Goal: Information Seeking & Learning: Learn about a topic

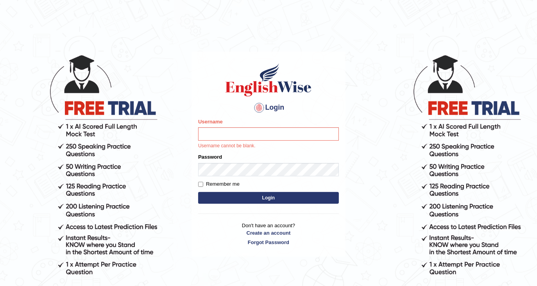
drag, startPoint x: 274, startPoint y: 198, endPoint x: 275, endPoint y: 191, distance: 7.5
click at [274, 198] on button "Login" at bounding box center [268, 198] width 141 height 12
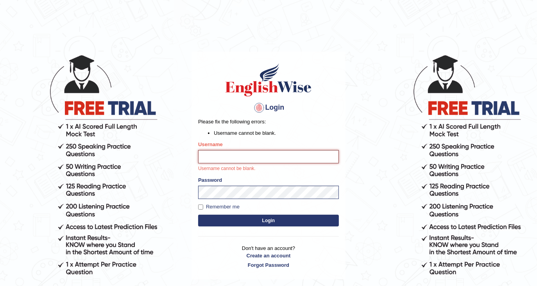
drag, startPoint x: 276, startPoint y: 180, endPoint x: 276, endPoint y: 162, distance: 18.0
click at [276, 162] on input "Username" at bounding box center [268, 156] width 141 height 13
type input "DishaEw"
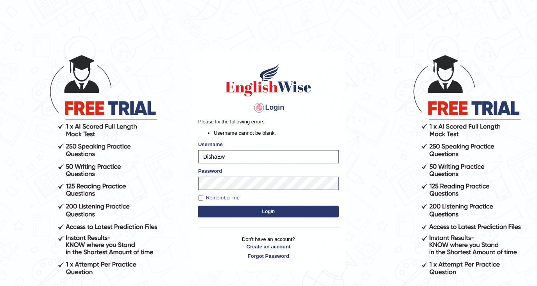
click at [265, 216] on button "Login" at bounding box center [268, 211] width 141 height 12
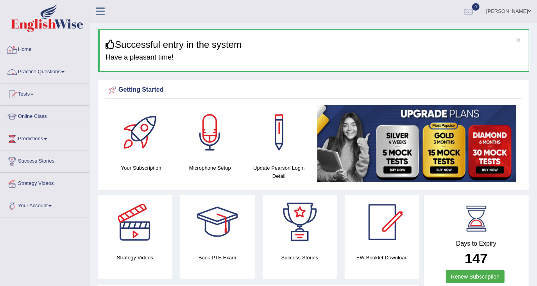
click at [45, 72] on link "Practice Questions" at bounding box center [44, 71] width 89 height 20
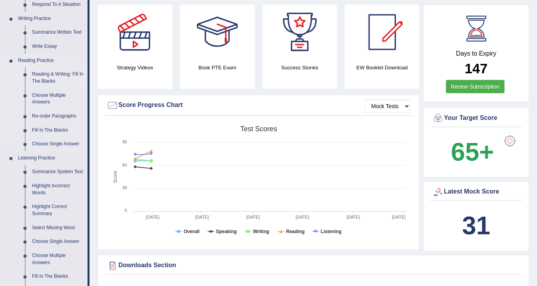
scroll to position [208, 0]
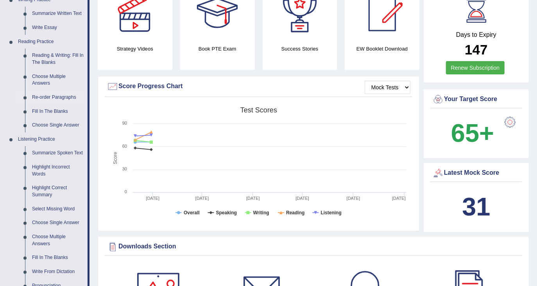
click at [61, 95] on link "Re-order Paragraphs" at bounding box center [58, 97] width 59 height 14
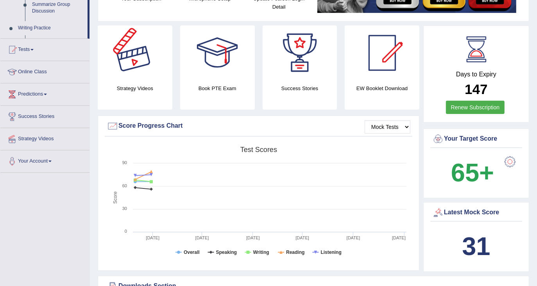
scroll to position [221, 0]
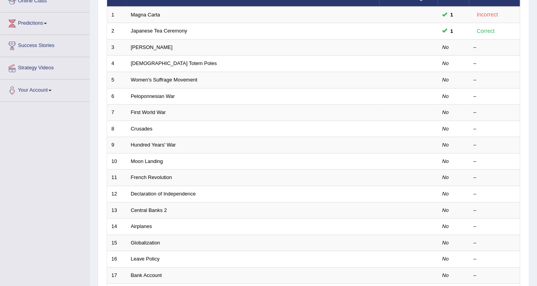
scroll to position [229, 0]
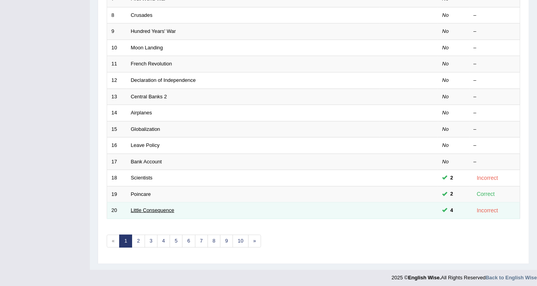
click at [150, 207] on link "Little Consequence" at bounding box center [152, 210] width 43 height 6
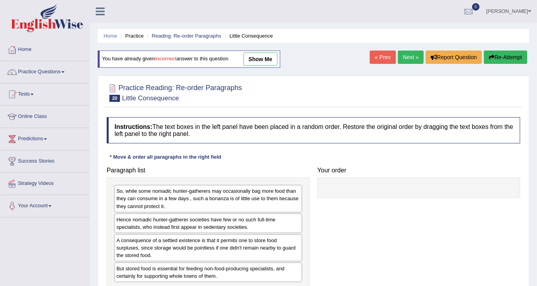
click at [413, 57] on link "Next »" at bounding box center [411, 56] width 26 height 13
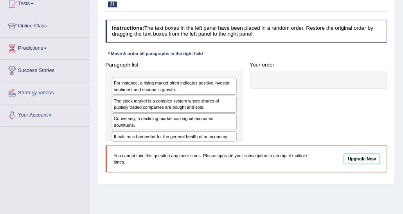
scroll to position [91, 0]
click at [343, 72] on div at bounding box center [319, 80] width 138 height 18
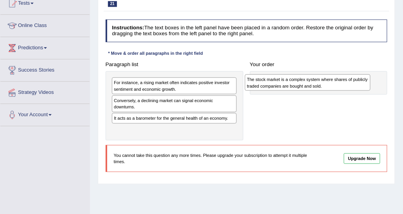
drag, startPoint x: 183, startPoint y: 103, endPoint x: 304, endPoint y: 80, distance: 123.0
click at [304, 80] on div "The stock market is a complex system where shares of publicly traded companies …" at bounding box center [308, 82] width 126 height 16
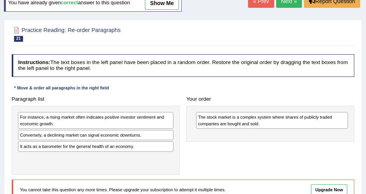
scroll to position [56, 0]
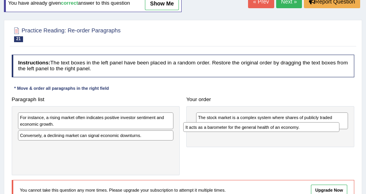
drag, startPoint x: 93, startPoint y: 145, endPoint x: 289, endPoint y: 132, distance: 197.2
click at [289, 132] on div "It acts as a barometer for the general health of an economy." at bounding box center [261, 127] width 156 height 10
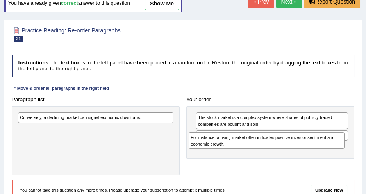
drag, startPoint x: 146, startPoint y: 122, endPoint x: 350, endPoint y: 149, distance: 205.5
click at [350, 149] on div "Paragraph list For instance, a rising market often indicates positive investor …" at bounding box center [183, 135] width 350 height 82
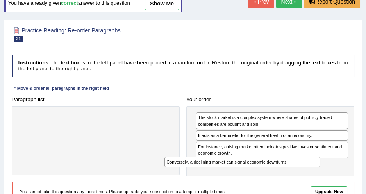
drag, startPoint x: 151, startPoint y: 120, endPoint x: 327, endPoint y: 163, distance: 181.9
click at [327, 163] on div "Paragraph list Conversely, a declining market can signal economic downturns. Co…" at bounding box center [183, 135] width 350 height 83
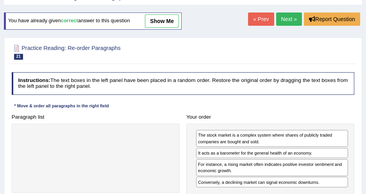
scroll to position [0, 0]
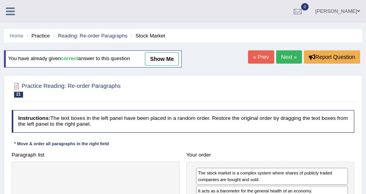
click at [281, 58] on link "Next »" at bounding box center [290, 56] width 26 height 13
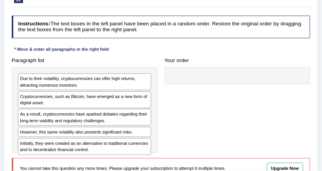
scroll to position [102, 0]
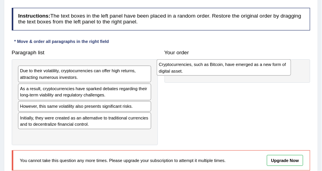
drag, startPoint x: 148, startPoint y: 89, endPoint x: 325, endPoint y: 68, distance: 178.4
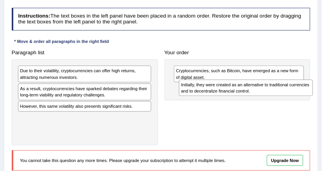
drag, startPoint x: 136, startPoint y: 120, endPoint x: 328, endPoint y: 94, distance: 193.4
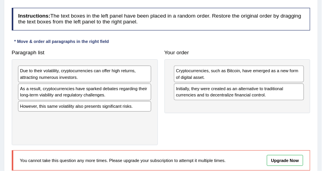
click at [156, 45] on div "Instructions: The text boxes in the left panel have been placed in a random ord…" at bounding box center [161, 92] width 302 height 175
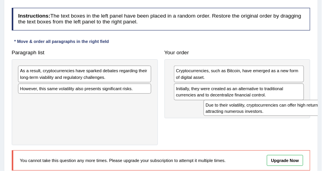
drag, startPoint x: 107, startPoint y: 76, endPoint x: 328, endPoint y: 120, distance: 224.9
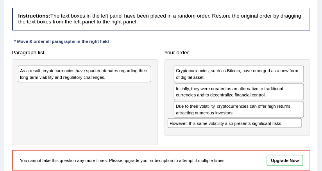
drag, startPoint x: 72, startPoint y: 88, endPoint x: 274, endPoint y: 136, distance: 207.0
click at [274, 136] on div "Paragraph list As a result, cryptocurrencies have sparked debates regarding the…" at bounding box center [161, 96] width 306 height 99
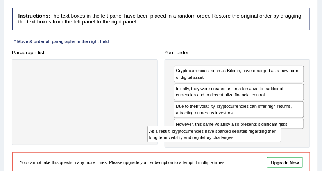
drag, startPoint x: 123, startPoint y: 69, endPoint x: 287, endPoint y: 139, distance: 178.7
click at [287, 139] on div "Paragraph list As a result, cryptocurrencies have sparked debates regarding the…" at bounding box center [161, 97] width 306 height 101
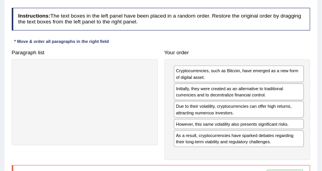
scroll to position [40, 0]
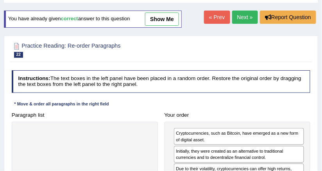
click at [248, 21] on link "Next »" at bounding box center [245, 17] width 26 height 13
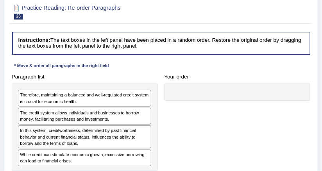
scroll to position [125, 0]
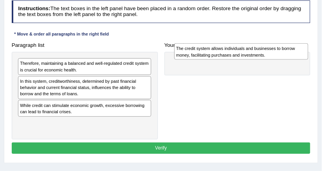
drag, startPoint x: 94, startPoint y: 82, endPoint x: 280, endPoint y: 50, distance: 188.4
click at [280, 50] on div "The credit system allows individuals and businesses to borrow money, facilitati…" at bounding box center [241, 51] width 134 height 16
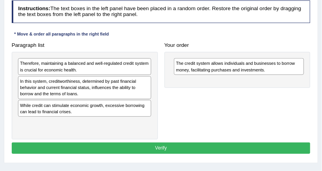
click at [181, 25] on div "Instructions: The text boxes in the left panel have been placed in a random ord…" at bounding box center [161, 78] width 302 height 162
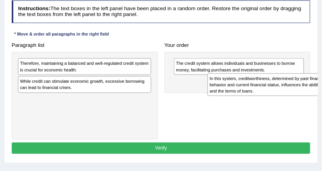
drag, startPoint x: 73, startPoint y: 89, endPoint x: 298, endPoint y: 93, distance: 225.3
click at [298, 93] on div "In this system, creditworthiness, determined by past financial behavior and cur…" at bounding box center [275, 85] width 134 height 23
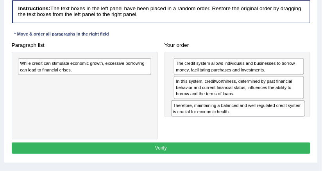
drag, startPoint x: 115, startPoint y: 66, endPoint x: 297, endPoint y: 119, distance: 189.8
click at [297, 119] on div "Paragraph list Therefore, maintaining a balanced and well-regulated credit syst…" at bounding box center [161, 90] width 306 height 100
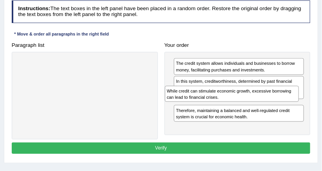
drag, startPoint x: 122, startPoint y: 68, endPoint x: 296, endPoint y: 104, distance: 178.5
click at [296, 104] on div "Paragraph list While credit can stimulate economic growth, excessive borrowing …" at bounding box center [161, 90] width 306 height 100
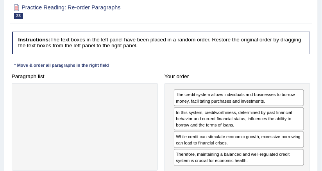
scroll to position [0, 0]
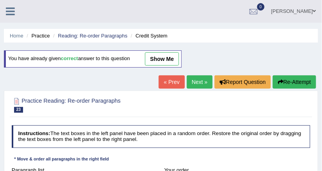
click at [199, 81] on link "Next »" at bounding box center [200, 81] width 26 height 13
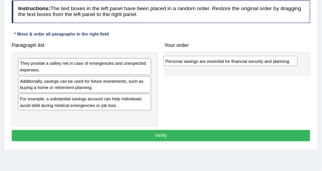
drag, startPoint x: 60, startPoint y: 119, endPoint x: 233, endPoint y: 67, distance: 180.7
click at [233, 67] on div "Paragraph list They provide a safety net in case of emergencies and unexpected …" at bounding box center [161, 83] width 306 height 87
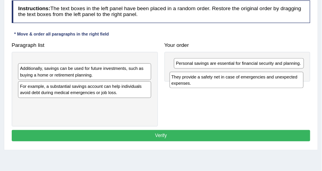
drag, startPoint x: 102, startPoint y: 65, endPoint x: 282, endPoint y: 84, distance: 181.7
click at [282, 84] on div "They provide a safety net in case of emergencies and unexpected expenses." at bounding box center [237, 80] width 134 height 16
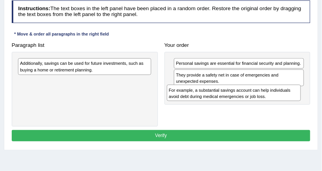
drag, startPoint x: 141, startPoint y: 84, endPoint x: 319, endPoint y: 101, distance: 178.4
click at [319, 101] on div "Home Practice Reading: Re-order Paragraphs Personal Savings You have already gi…" at bounding box center [161, 70] width 322 height 391
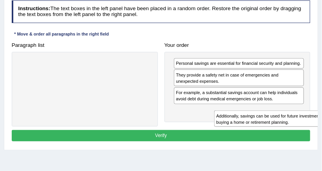
drag, startPoint x: 88, startPoint y: 69, endPoint x: 314, endPoint y: 129, distance: 233.8
click at [315, 129] on div "Practice Reading: Re-order Paragraphs 24 Personal Savings Instructions: The tex…" at bounding box center [161, 58] width 314 height 185
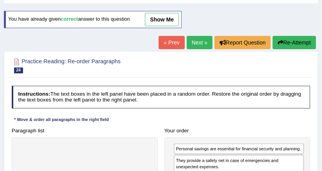
scroll to position [31, 0]
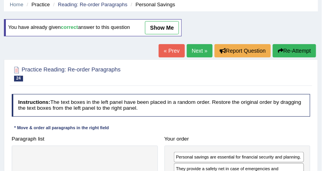
click at [204, 46] on link "Next »" at bounding box center [200, 50] width 26 height 13
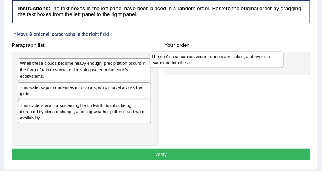
drag, startPoint x: 68, startPoint y: 129, endPoint x: 225, endPoint y: 59, distance: 171.8
click at [225, 59] on div "The sun's heat causes water from oceans, lakes, and rivers to evaporate into th…" at bounding box center [217, 60] width 134 height 16
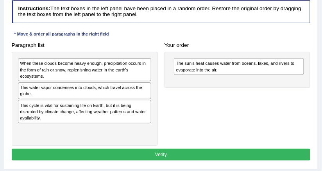
click at [222, 49] on div "Your order The sun's heat causes water from oceans, lakes, and rivers to evapor…" at bounding box center [237, 64] width 153 height 49
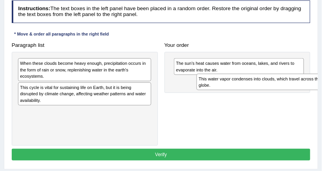
drag, startPoint x: 86, startPoint y: 90, endPoint x: 299, endPoint y: 88, distance: 212.4
click at [299, 88] on div "This water vapor condenses into clouds, which travel across the globe." at bounding box center [264, 82] width 134 height 16
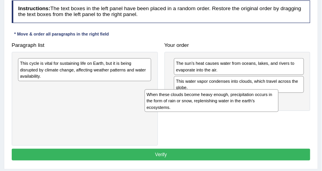
drag, startPoint x: 132, startPoint y: 63, endPoint x: 294, endPoint y: 103, distance: 167.2
click at [294, 103] on div "Paragraph list When these clouds become heavy enough, precipitation occurs in t…" at bounding box center [161, 93] width 306 height 106
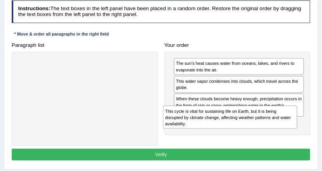
drag, startPoint x: 151, startPoint y: 83, endPoint x: 318, endPoint y: 129, distance: 173.6
click at [318, 129] on div "Practice Reading: Re-order Paragraphs 25 Water Cycle Instructions: The text box…" at bounding box center [161, 68] width 314 height 204
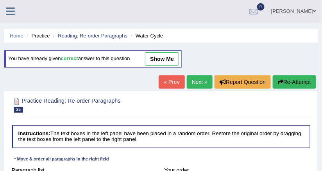
click at [190, 83] on link "Next »" at bounding box center [200, 81] width 26 height 13
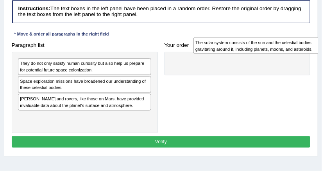
drag, startPoint x: 68, startPoint y: 95, endPoint x: 277, endPoint y: 40, distance: 215.7
click at [277, 40] on div "The solar system consists of the sun and the celestial bodies gravitating aroun…" at bounding box center [261, 46] width 134 height 16
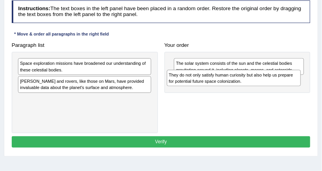
drag, startPoint x: 115, startPoint y: 72, endPoint x: 292, endPoint y: 89, distance: 178.0
click at [292, 89] on div "Paragraph list They do not only satisfy human curiosity but also help us prepar…" at bounding box center [161, 87] width 306 height 94
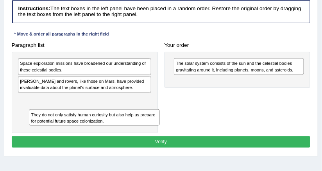
drag, startPoint x: 242, startPoint y: 84, endPoint x: 65, endPoint y: 128, distance: 182.5
click at [66, 128] on div "Paragraph list Space exploration missions have broadened our understanding of t…" at bounding box center [161, 87] width 306 height 94
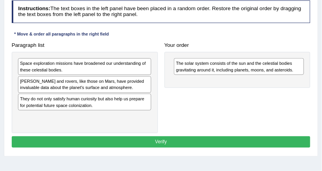
click at [176, 108] on div "Paragraph list Space exploration missions have broadened our understanding of t…" at bounding box center [161, 87] width 306 height 94
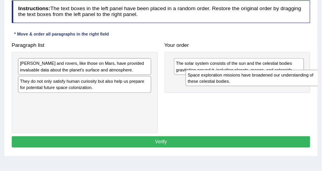
drag, startPoint x: 65, startPoint y: 70, endPoint x: 265, endPoint y: 87, distance: 200.6
click at [265, 87] on div "Paragraph list Space exploration missions have broadened our understanding of t…" at bounding box center [161, 87] width 306 height 94
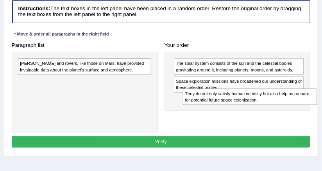
drag, startPoint x: 105, startPoint y: 83, endPoint x: 302, endPoint y: 104, distance: 197.6
click at [302, 104] on div "Paragraph list Landers and rovers, like those on Mars, have provided invaluable…" at bounding box center [161, 87] width 306 height 94
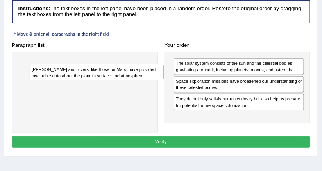
drag, startPoint x: 143, startPoint y: 69, endPoint x: 154, endPoint y: 77, distance: 13.6
click at [154, 77] on div "Landers and rovers, like those on Mars, have provided invaluable data about the…" at bounding box center [97, 72] width 134 height 16
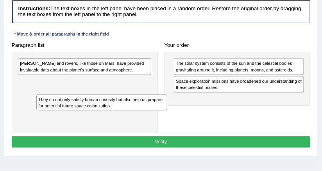
drag, startPoint x: 227, startPoint y: 104, endPoint x: 61, endPoint y: 117, distance: 166.7
click at [61, 117] on div "Paragraph list Landers and rovers, like those on Mars, have provided invaluable…" at bounding box center [161, 87] width 306 height 94
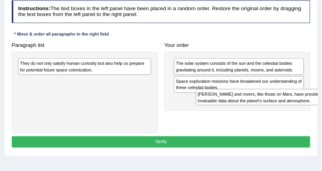
drag, startPoint x: 116, startPoint y: 70, endPoint x: 318, endPoint y: 111, distance: 206.1
click at [318, 111] on div "Practice Reading: Re-order Paragraphs 26 Solar System 1 Instructions: The text …" at bounding box center [161, 61] width 314 height 191
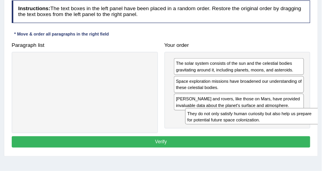
drag, startPoint x: 116, startPoint y: 67, endPoint x: 309, endPoint y: 130, distance: 203.3
click at [309, 130] on div "Paragraph list They do not only satisfy human curiosity but also help us prepar…" at bounding box center [161, 87] width 306 height 94
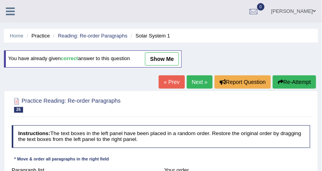
click at [192, 87] on link "Next »" at bounding box center [200, 81] width 26 height 13
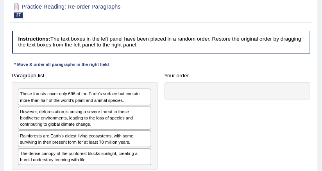
scroll to position [94, 0]
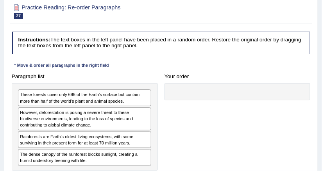
click at [92, 155] on div "The dense canopy of the rainforest blocks sunlight, creating a humid understory…" at bounding box center [84, 157] width 133 height 17
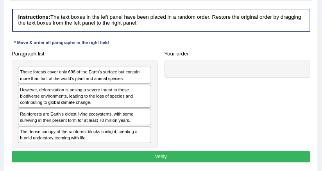
scroll to position [125, 0]
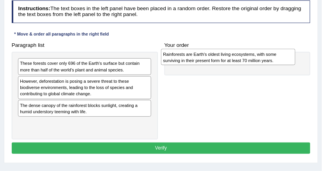
drag, startPoint x: 132, startPoint y: 113, endPoint x: 304, endPoint y: 65, distance: 178.6
click at [304, 65] on div "Paragraph list These forests cover only 696 of the Earth's surface but contain …" at bounding box center [161, 90] width 306 height 100
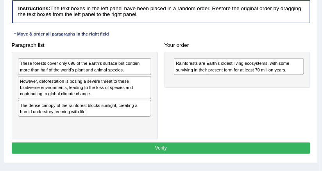
click at [235, 129] on div "Paragraph list These forests cover only 696 of the Earth's surface but contain …" at bounding box center [161, 90] width 306 height 100
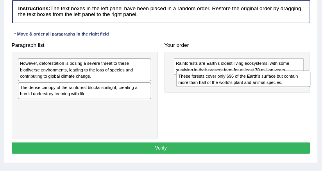
drag, startPoint x: 65, startPoint y: 72, endPoint x: 242, endPoint y: 87, distance: 177.5
click at [242, 87] on div "Paragraph list These forests cover only 696 of the Earth's surface but contain …" at bounding box center [161, 90] width 306 height 100
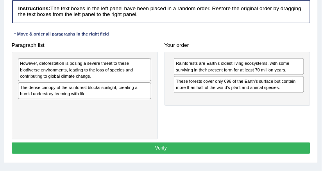
click at [183, 110] on div "Paragraph list However, deforestation is posing a severe threat to these biodiv…" at bounding box center [161, 90] width 306 height 100
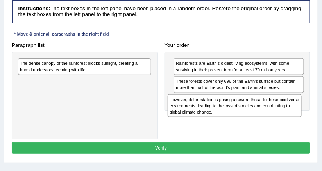
drag, startPoint x: 65, startPoint y: 64, endPoint x: 242, endPoint y: 110, distance: 183.8
click at [242, 110] on div "However, deforestation is posing a severe threat to these biodiverse environmen…" at bounding box center [235, 106] width 134 height 23
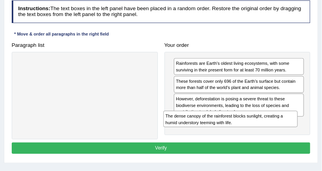
drag, startPoint x: 126, startPoint y: 72, endPoint x: 300, endPoint y: 137, distance: 185.3
click at [300, 137] on div "Paragraph list The dense canopy of the rainforest blocks sunlight, creating a h…" at bounding box center [161, 90] width 306 height 100
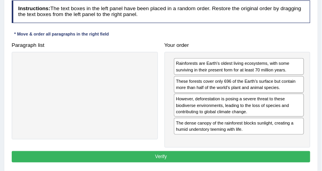
click at [200, 153] on button "Verify" at bounding box center [161, 156] width 299 height 11
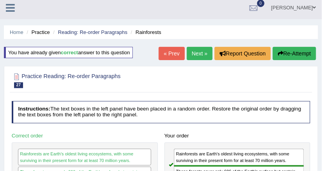
scroll to position [0, 0]
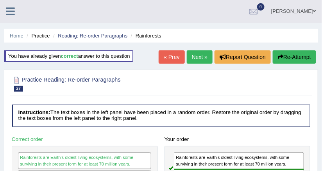
click at [199, 58] on link "Next »" at bounding box center [200, 56] width 26 height 13
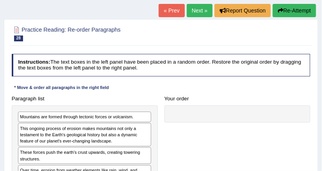
scroll to position [125, 0]
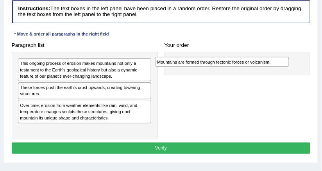
drag, startPoint x: 144, startPoint y: 62, endPoint x: 257, endPoint y: 62, distance: 113.4
click at [257, 62] on div "Mountains are formed through tectonic forces or volcanism." at bounding box center [222, 62] width 134 height 10
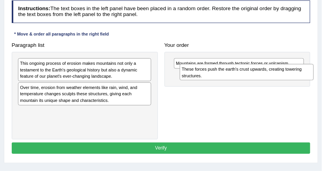
drag, startPoint x: 290, startPoint y: 74, endPoint x: 319, endPoint y: 81, distance: 30.0
click at [319, 81] on div "Home Practice Reading: Re-order Paragraphs Mountains 2 You have already given c…" at bounding box center [161, 70] width 322 height 391
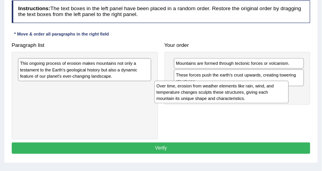
drag, startPoint x: 121, startPoint y: 89, endPoint x: 284, endPoint y: 95, distance: 162.8
click at [284, 95] on div "Over time, erosion from weather elements like rain, wind, and temperature chang…" at bounding box center [221, 92] width 134 height 23
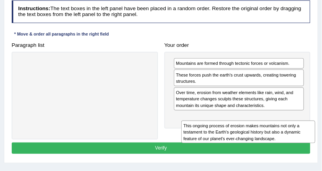
drag, startPoint x: 115, startPoint y: 77, endPoint x: 309, endPoint y: 152, distance: 207.4
click at [309, 152] on div "Instructions: The text boxes in the left panel have been placed in a random ord…" at bounding box center [161, 78] width 302 height 162
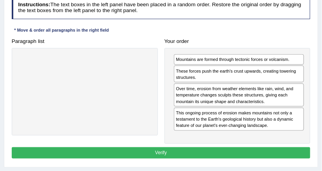
scroll to position [63, 0]
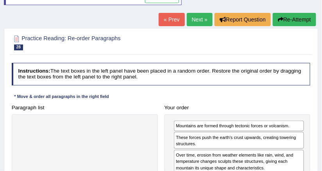
click at [205, 24] on link "Next »" at bounding box center [200, 19] width 26 height 13
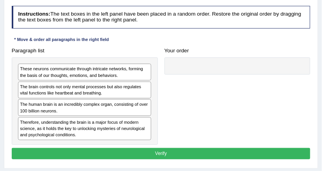
scroll to position [125, 0]
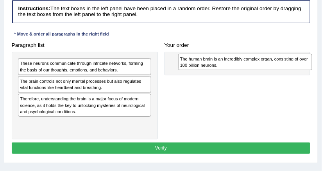
drag, startPoint x: 119, startPoint y: 98, endPoint x: 306, endPoint y: 61, distance: 190.1
click at [306, 61] on div "The human brain is an incredibly complex organ, consisting of over 100 billion …" at bounding box center [245, 62] width 134 height 16
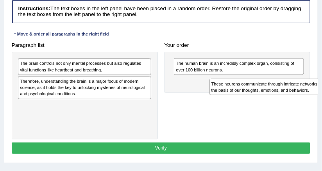
drag, startPoint x: 169, startPoint y: 79, endPoint x: 299, endPoint y: 90, distance: 131.1
click at [299, 90] on div "These neurons communicate through intricate networks, forming the basis of our …" at bounding box center [277, 87] width 134 height 16
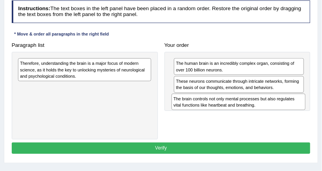
drag, startPoint x: 145, startPoint y: 71, endPoint x: 327, endPoint y: 113, distance: 186.3
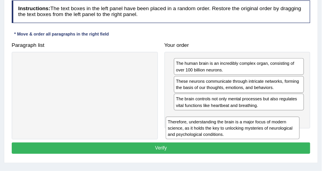
drag, startPoint x: 130, startPoint y: 73, endPoint x: 319, endPoint y: 135, distance: 198.8
click at [318, 136] on div "Practice Reading: Re-order Paragraphs 29 Human Brain Instructions: The text box…" at bounding box center [161, 65] width 314 height 198
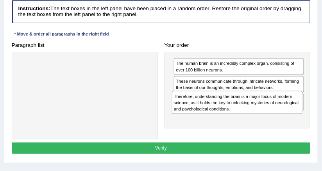
drag, startPoint x: 237, startPoint y: 116, endPoint x: 237, endPoint y: 105, distance: 10.6
click at [237, 105] on div "Therefore, understanding the brain is a major focus of modern science, as it ho…" at bounding box center [237, 102] width 131 height 23
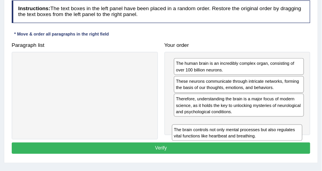
drag, startPoint x: 230, startPoint y: 99, endPoint x: 230, endPoint y: 146, distance: 46.9
click at [230, 146] on div "Instructions: The text boxes in the left panel have been placed in a random ord…" at bounding box center [161, 78] width 302 height 162
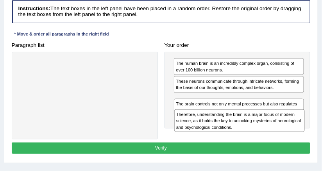
drag, startPoint x: 183, startPoint y: 107, endPoint x: 185, endPoint y: 125, distance: 18.1
click at [185, 125] on div "Therefore, understanding the brain is a major focus of modern science, as it ho…" at bounding box center [239, 121] width 131 height 23
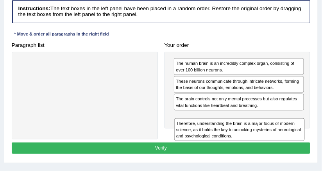
drag, startPoint x: 186, startPoint y: 112, endPoint x: 189, endPoint y: 148, distance: 35.7
click at [189, 148] on div "Instructions: The text boxes in the left panel have been placed in a random ord…" at bounding box center [161, 78] width 302 height 162
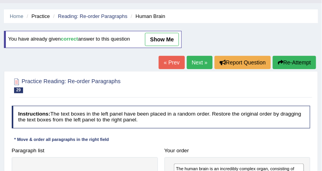
scroll to position [0, 0]
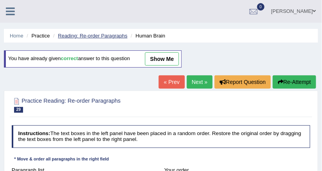
click at [101, 34] on link "Reading: Re-order Paragraphs" at bounding box center [93, 36] width 70 height 6
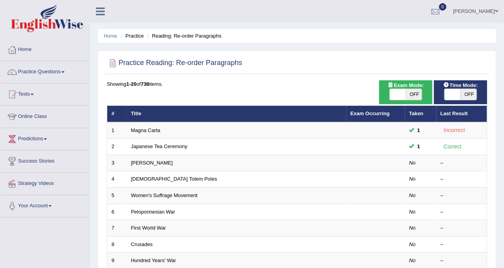
drag, startPoint x: 205, startPoint y: 0, endPoint x: 136, endPoint y: 34, distance: 77.0
click at [136, 34] on li "Practice" at bounding box center [131, 35] width 25 height 7
click at [18, 77] on link "Practice Questions" at bounding box center [44, 71] width 89 height 20
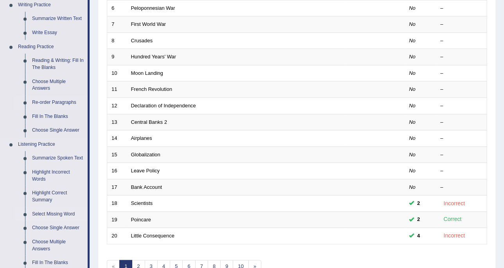
scroll to position [244, 0]
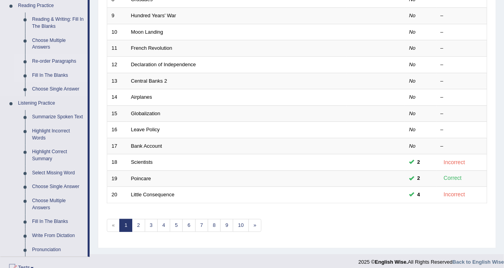
click at [59, 74] on link "Fill In The Blanks" at bounding box center [58, 75] width 59 height 14
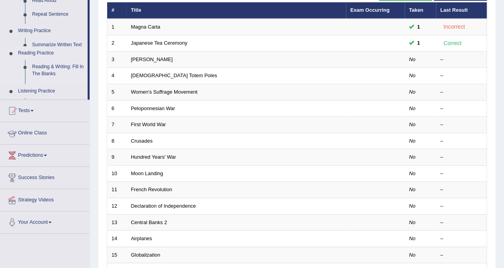
scroll to position [113, 0]
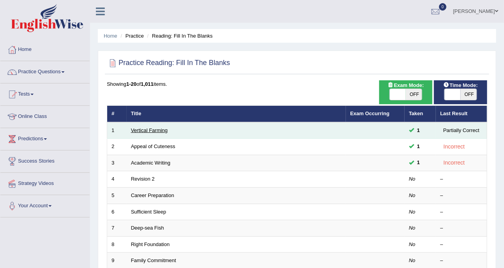
click at [165, 128] on link "Vertical Farming" at bounding box center [149, 130] width 37 height 6
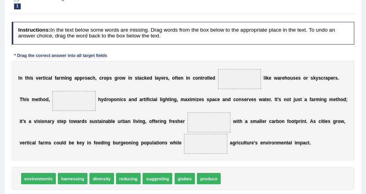
scroll to position [98, 0]
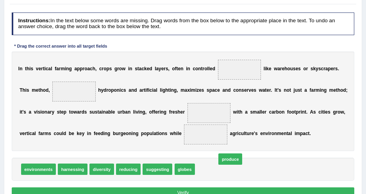
drag, startPoint x: 206, startPoint y: 173, endPoint x: 231, endPoint y: 161, distance: 28.2
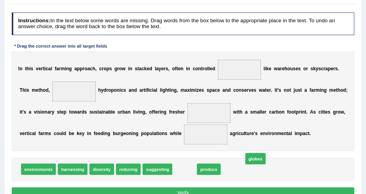
drag, startPoint x: 197, startPoint y: 145, endPoint x: 263, endPoint y: 157, distance: 66.7
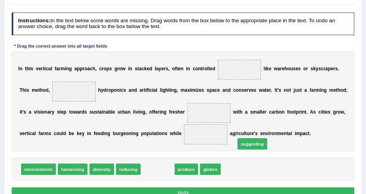
drag, startPoint x: 158, startPoint y: 158, endPoint x: 255, endPoint y: 136, distance: 99.4
click at [255, 138] on span "suggesting" at bounding box center [253, 143] width 30 height 11
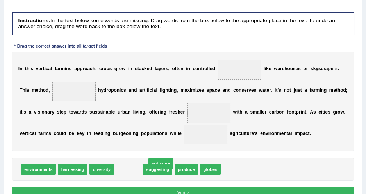
drag, startPoint x: 129, startPoint y: 172, endPoint x: 167, endPoint y: 166, distance: 38.8
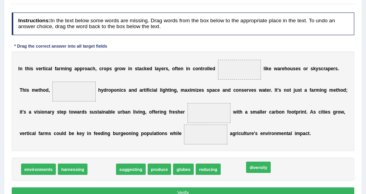
drag, startPoint x: 94, startPoint y: 172, endPoint x: 278, endPoint y: 169, distance: 183.8
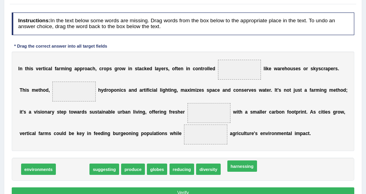
drag, startPoint x: 71, startPoint y: 171, endPoint x: 271, endPoint y: 168, distance: 200.3
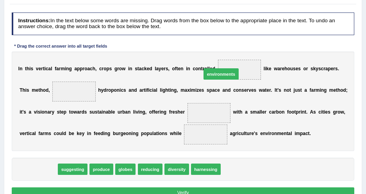
drag, startPoint x: 48, startPoint y: 169, endPoint x: 264, endPoint y: 56, distance: 242.8
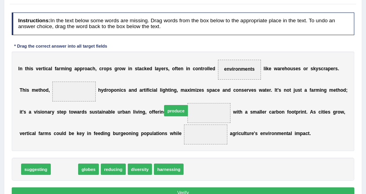
drag, startPoint x: 55, startPoint y: 165, endPoint x: 187, endPoint y: 97, distance: 148.3
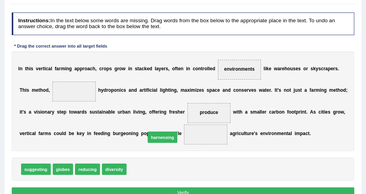
drag, startPoint x: 131, startPoint y: 172, endPoint x: 156, endPoint y: 136, distance: 43.9
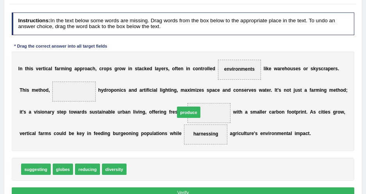
drag, startPoint x: 134, startPoint y: 169, endPoint x: 193, endPoint y: 102, distance: 89.3
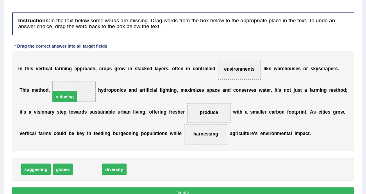
drag, startPoint x: 84, startPoint y: 166, endPoint x: 57, endPoint y: 81, distance: 89.8
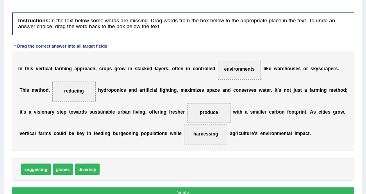
click at [118, 117] on div "I n t h i s v e r t i c a l f a r m i n g a p p r o a c h , c r o p s g r o w i…" at bounding box center [183, 102] width 343 height 100
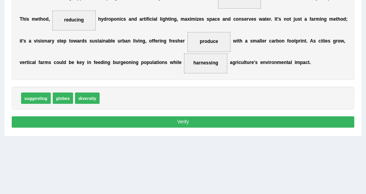
click at [169, 122] on button "Verify" at bounding box center [183, 122] width 343 height 11
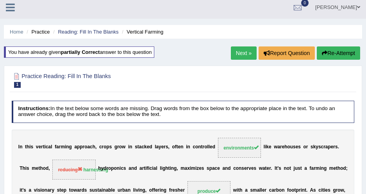
scroll to position [0, 0]
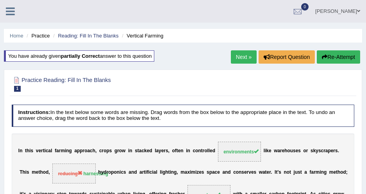
click at [245, 59] on link "Next »" at bounding box center [244, 56] width 26 height 13
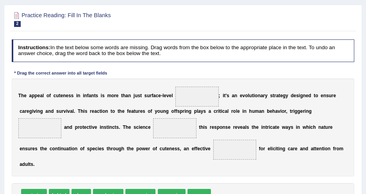
scroll to position [106, 0]
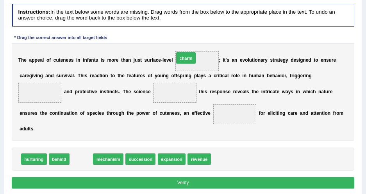
drag, startPoint x: 77, startPoint y: 160, endPoint x: 204, endPoint y: 43, distance: 172.7
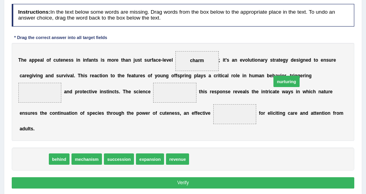
drag, startPoint x: 32, startPoint y: 163, endPoint x: 329, endPoint y: 70, distance: 311.6
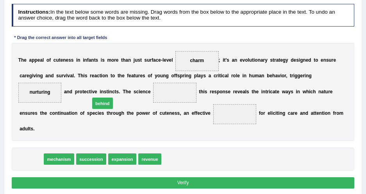
drag, startPoint x: 32, startPoint y: 159, endPoint x: 114, endPoint y: 93, distance: 105.5
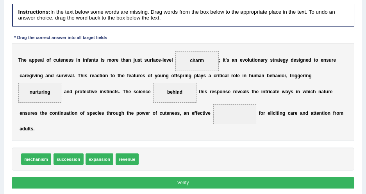
scroll to position [142, 0]
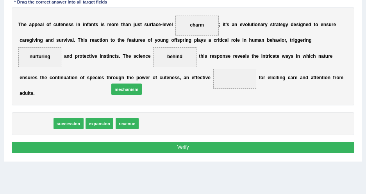
drag, startPoint x: 41, startPoint y: 119, endPoint x: 148, endPoint y: 78, distance: 113.8
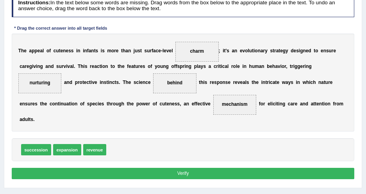
scroll to position [106, 0]
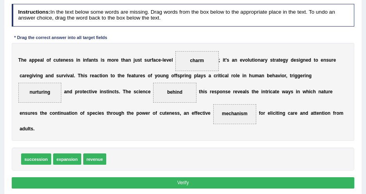
drag, startPoint x: 159, startPoint y: 180, endPoint x: 168, endPoint y: 168, distance: 14.8
click at [160, 179] on button "Verify" at bounding box center [183, 183] width 343 height 11
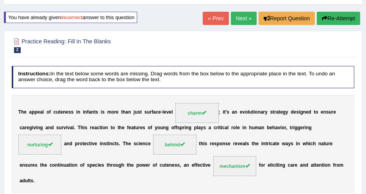
scroll to position [30, 0]
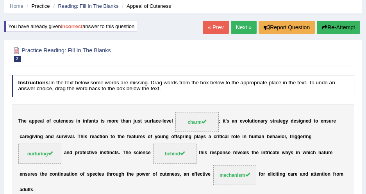
click at [239, 19] on div "Home Practice Reading: Fill In The Blanks Appeal of Cuteness You have already g…" at bounding box center [183, 165] width 366 height 391
click at [239, 29] on link "Next »" at bounding box center [244, 27] width 26 height 13
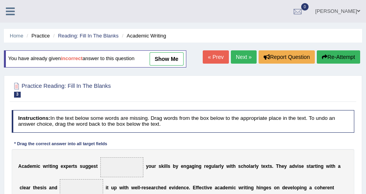
click at [162, 57] on link "show me" at bounding box center [167, 58] width 34 height 13
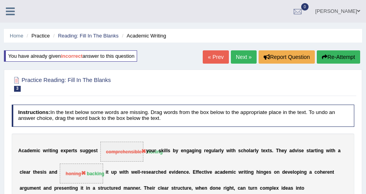
click at [249, 54] on link "Next »" at bounding box center [244, 56] width 26 height 13
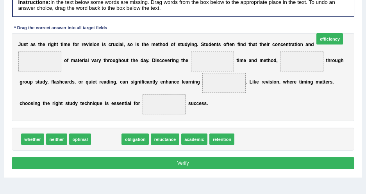
drag, startPoint x: 106, startPoint y: 150, endPoint x: 370, endPoint y: 32, distance: 288.7
drag, startPoint x: 95, startPoint y: 154, endPoint x: 345, endPoint y: 35, distance: 277.1
click at [345, 35] on div "Instructions: In the text below some words are missing. Drag words from the box…" at bounding box center [183, 82] width 347 height 183
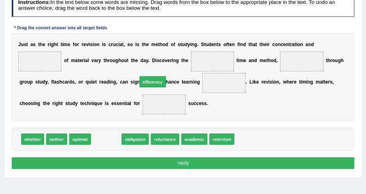
drag, startPoint x: 103, startPoint y: 152, endPoint x: 157, endPoint y: 84, distance: 86.8
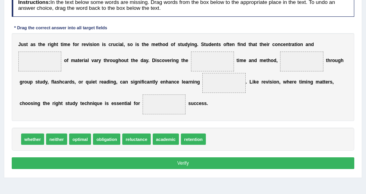
drag, startPoint x: 149, startPoint y: 95, endPoint x: 344, endPoint y: 43, distance: 202.4
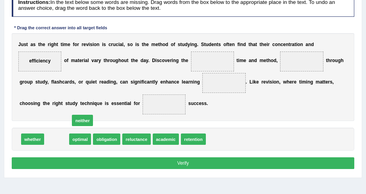
drag, startPoint x: 63, startPoint y: 151, endPoint x: 93, endPoint y: 128, distance: 37.8
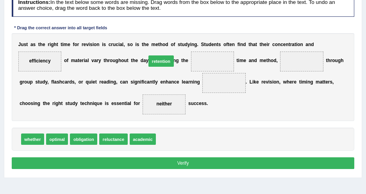
drag, startPoint x: 154, startPoint y: 151, endPoint x: 144, endPoint y: 58, distance: 93.3
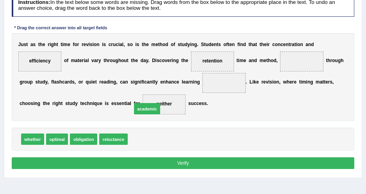
drag, startPoint x: 138, startPoint y: 153, endPoint x: 149, endPoint y: 81, distance: 72.1
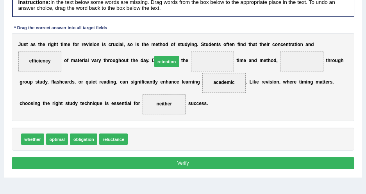
drag, startPoint x: 134, startPoint y: 147, endPoint x: 163, endPoint y: 55, distance: 96.4
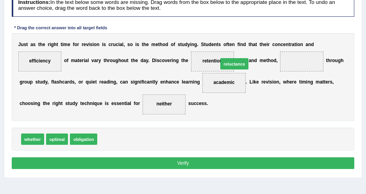
drag, startPoint x: 113, startPoint y: 152, endPoint x: 256, endPoint y: 63, distance: 168.0
click at [234, 169] on button "Verify" at bounding box center [183, 163] width 343 height 11
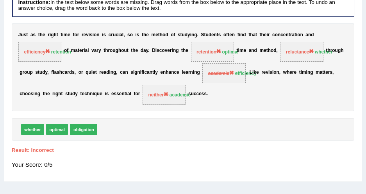
click at [328, 104] on div "J u s t a s t h e r i g h t t i m e f o r r e v i s i o n i s c r u c i a l , s…" at bounding box center [183, 67] width 343 height 88
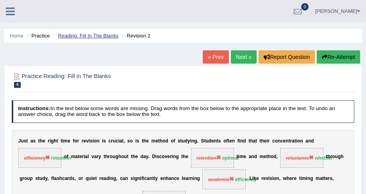
click at [91, 34] on link "Reading: Fill In The Blanks" at bounding box center [88, 36] width 61 height 6
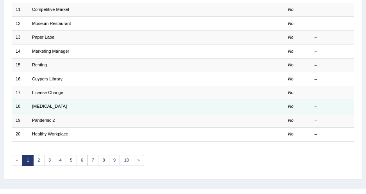
scroll to position [257, 0]
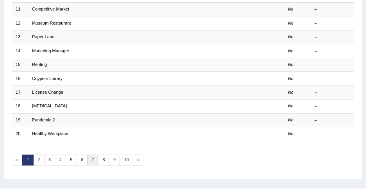
click at [93, 155] on link "7" at bounding box center [93, 160] width 11 height 11
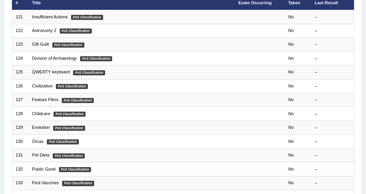
scroll to position [249, 0]
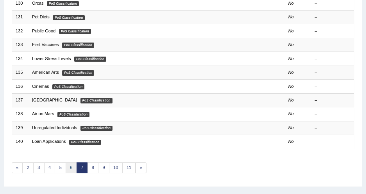
click at [70, 163] on link "6" at bounding box center [71, 168] width 11 height 11
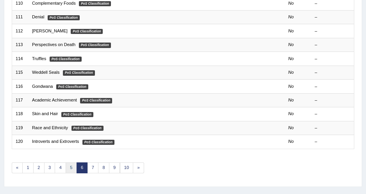
click at [66, 163] on link "5" at bounding box center [71, 168] width 11 height 11
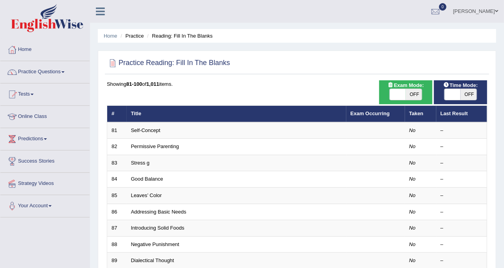
drag, startPoint x: 333, startPoint y: 0, endPoint x: 72, endPoint y: 72, distance: 270.5
click at [72, 72] on link "Practice Questions" at bounding box center [44, 71] width 89 height 20
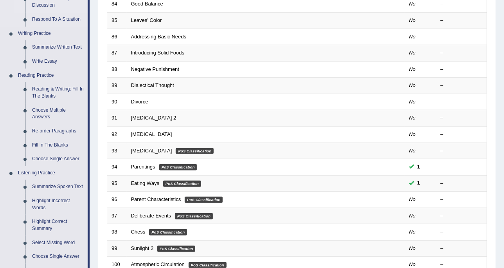
scroll to position [196, 0]
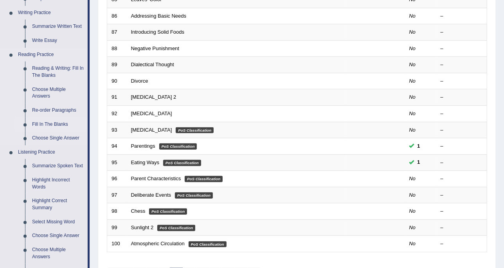
click at [62, 124] on link "Fill In The Blanks" at bounding box center [58, 124] width 59 height 14
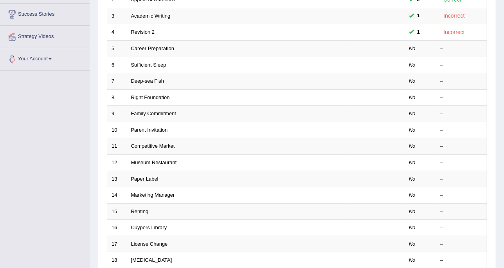
scroll to position [98, 0]
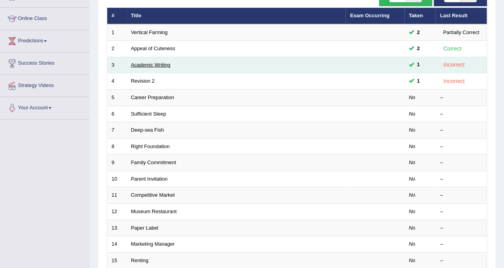
click at [161, 66] on link "Academic Writing" at bounding box center [151, 65] width 40 height 6
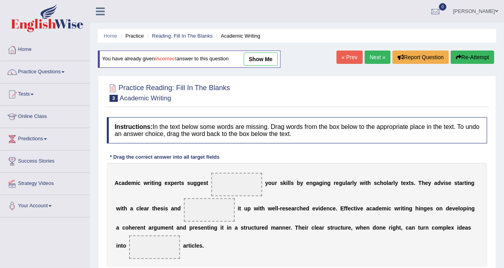
click at [249, 62] on link "show me" at bounding box center [261, 58] width 34 height 13
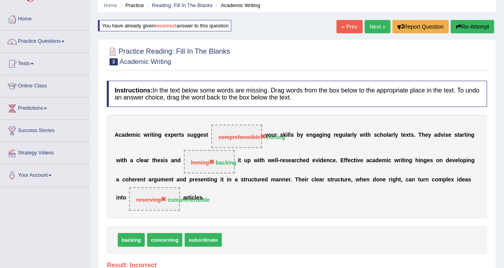
scroll to position [49, 0]
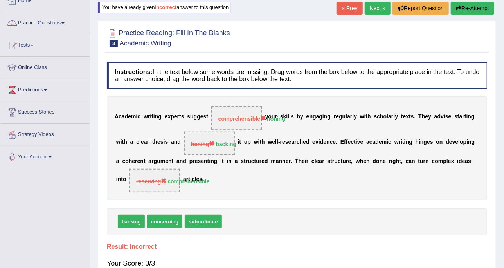
click at [429, 95] on div "Instructions: In the text below some words are missing. Drag words from the box…" at bounding box center [297, 168] width 384 height 220
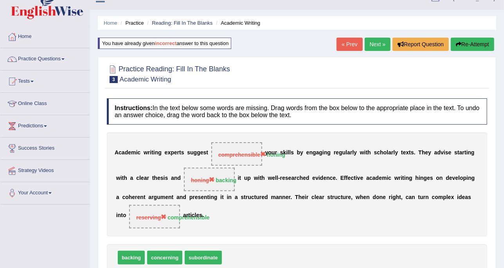
scroll to position [0, 0]
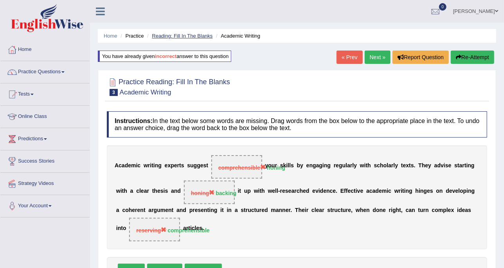
click at [186, 34] on link "Reading: Fill In The Blanks" at bounding box center [182, 36] width 61 height 6
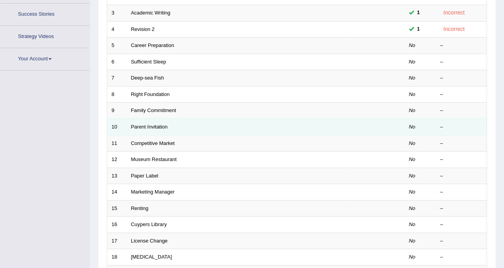
scroll to position [174, 0]
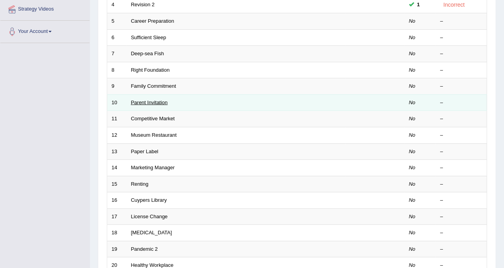
click at [152, 101] on link "Parent Invitation" at bounding box center [149, 102] width 37 height 6
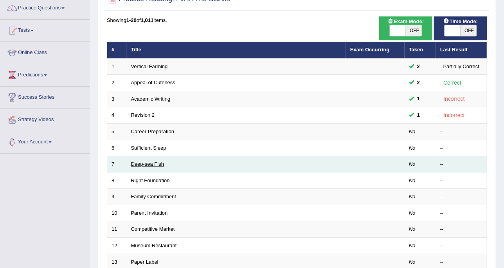
scroll to position [51, 0]
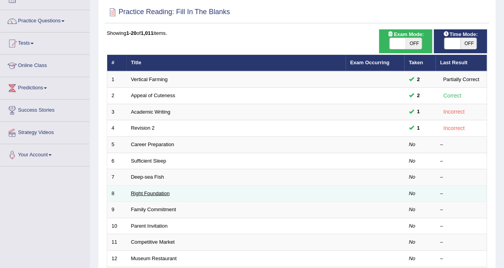
click at [146, 192] on link "Right Foundation" at bounding box center [150, 193] width 39 height 6
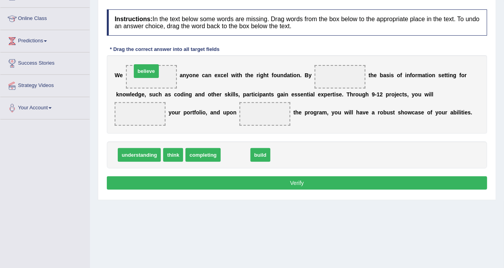
drag, startPoint x: 221, startPoint y: 169, endPoint x: 130, endPoint y: 76, distance: 129.7
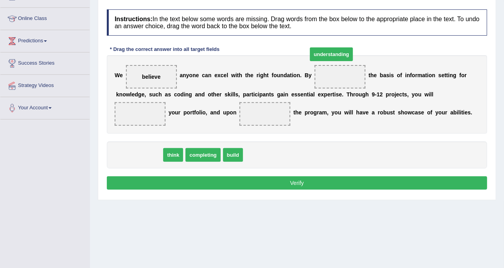
drag, startPoint x: 148, startPoint y: 170, endPoint x: 339, endPoint y: 70, distance: 215.9
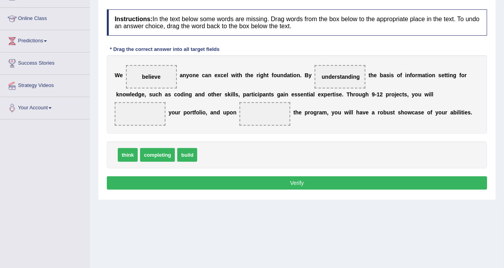
drag, startPoint x: 447, startPoint y: 92, endPoint x: 435, endPoint y: 73, distance: 22.5
click at [165, 102] on span at bounding box center [140, 113] width 51 height 23
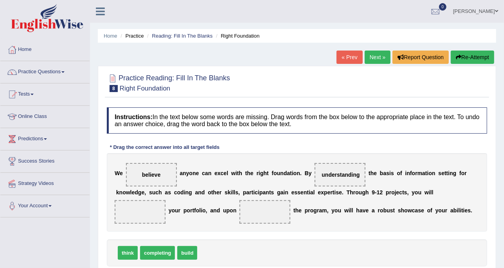
click at [363, 58] on div "« Prev Next » Report Question Re-Attempt" at bounding box center [416, 57] width 160 height 15
click at [369, 56] on link "Next »" at bounding box center [378, 56] width 26 height 13
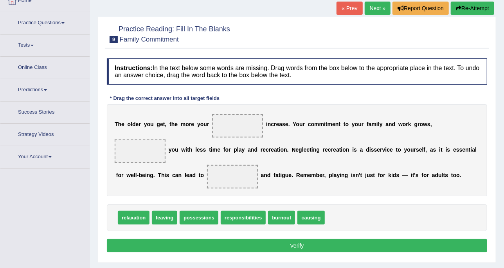
scroll to position [51, 0]
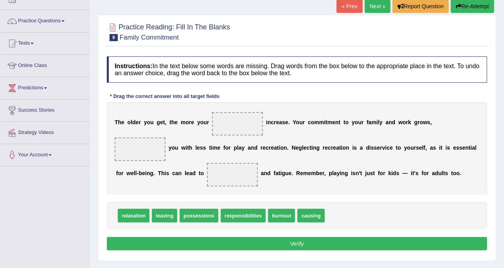
click at [412, 45] on div "Practice Reading: Fill In The Blanks 9 Family Commitment" at bounding box center [297, 32] width 384 height 27
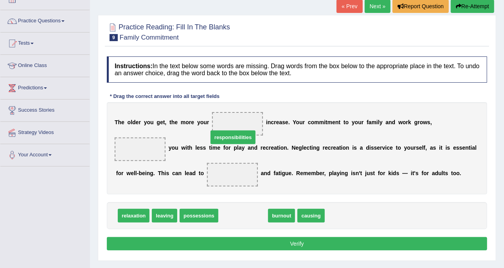
drag, startPoint x: 245, startPoint y: 199, endPoint x: 235, endPoint y: 121, distance: 78.5
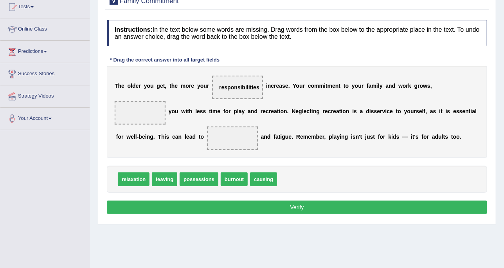
scroll to position [99, 0]
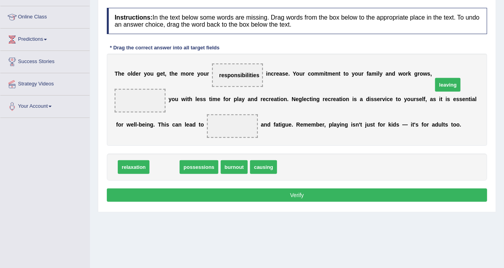
drag, startPoint x: 154, startPoint y: 149, endPoint x: 437, endPoint y: 67, distance: 294.9
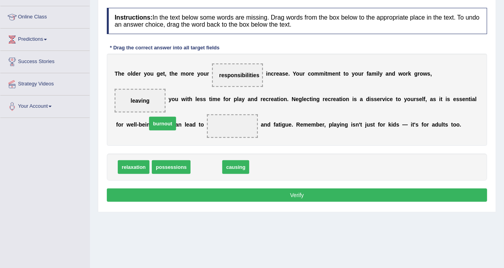
drag, startPoint x: 204, startPoint y: 152, endPoint x: 160, endPoint y: 108, distance: 61.9
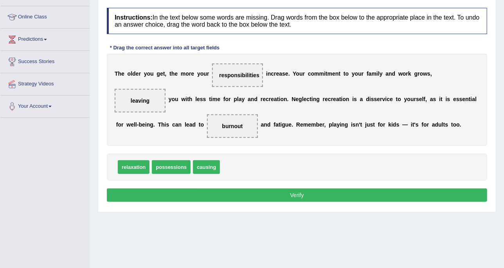
click at [355, 188] on button "Verify" at bounding box center [297, 194] width 380 height 13
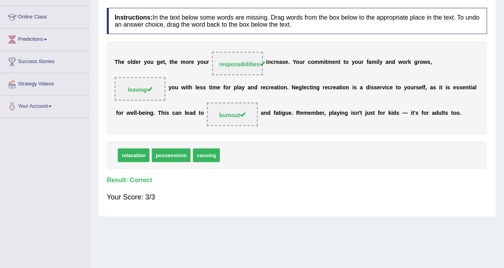
scroll to position [0, 0]
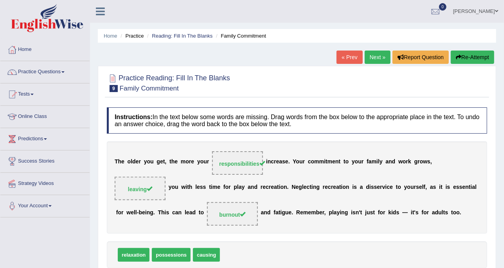
click at [366, 59] on link "Next »" at bounding box center [378, 56] width 26 height 13
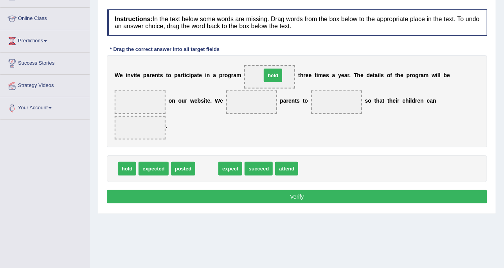
drag, startPoint x: 202, startPoint y: 154, endPoint x: 268, endPoint y: 61, distance: 114.2
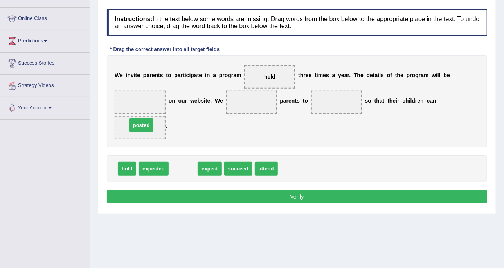
drag, startPoint x: 187, startPoint y: 155, endPoint x: 142, endPoint y: 106, distance: 66.2
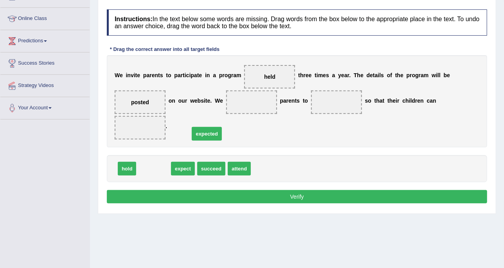
drag, startPoint x: 163, startPoint y: 153, endPoint x: 216, endPoint y: 118, distance: 63.2
click at [216, 127] on span "expected" at bounding box center [207, 134] width 30 height 14
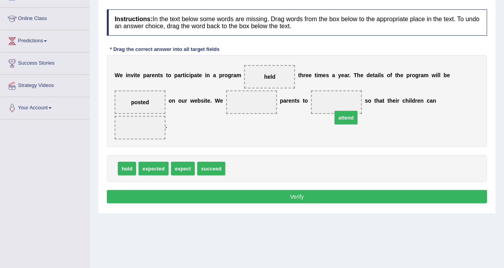
drag, startPoint x: 231, startPoint y: 158, endPoint x: 344, endPoint y: 106, distance: 123.9
click at [129, 162] on span "hold" at bounding box center [127, 169] width 18 height 14
drag, startPoint x: 183, startPoint y: 156, endPoint x: 244, endPoint y: 108, distance: 77.4
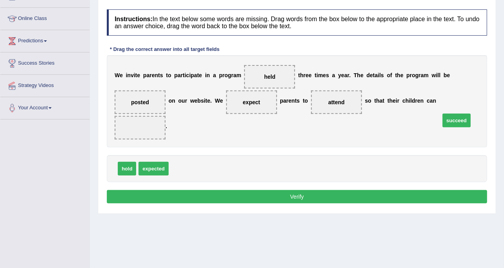
drag, startPoint x: 212, startPoint y: 149, endPoint x: 465, endPoint y: 108, distance: 256.0
click at [399, 190] on button "Verify" at bounding box center [297, 196] width 380 height 13
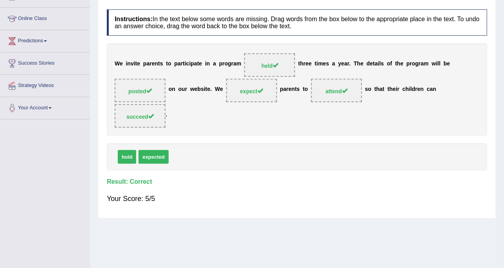
click at [387, 27] on h4 "Instructions: In the text below some words are missing. Drag words from the box…" at bounding box center [297, 22] width 380 height 26
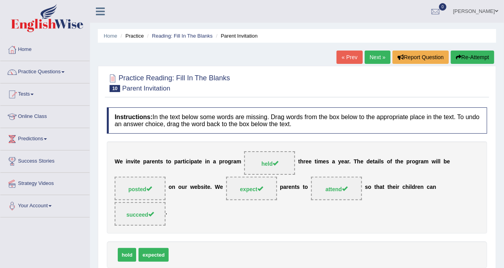
click at [385, 52] on link "Next »" at bounding box center [378, 56] width 26 height 13
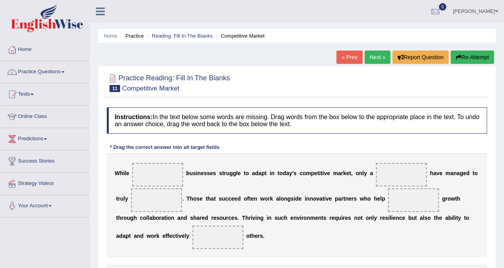
click at [361, 13] on ul "[PERSON_NAME] Toggle navigation Username: DishaEw Access Type: Online Subscript…" at bounding box center [359, 11] width 290 height 22
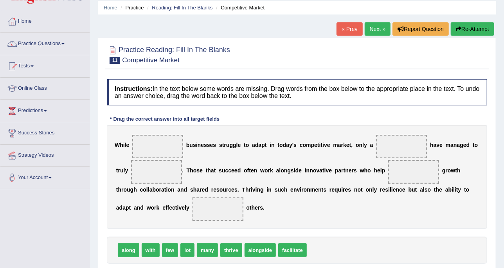
scroll to position [49, 0]
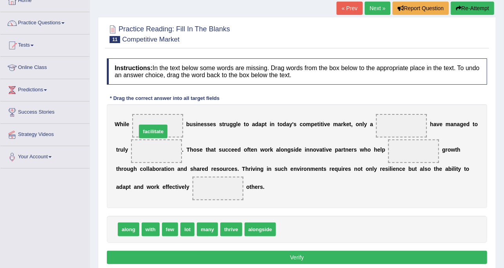
drag, startPoint x: 283, startPoint y: 227, endPoint x: 156, endPoint y: 118, distance: 167.8
click at [474, 105] on div "W [PERSON_NAME] facilitate b u s i n e s s e s s t r u g g l e t o a d a p t i …" at bounding box center [297, 156] width 380 height 104
drag, startPoint x: 199, startPoint y: 226, endPoint x: 153, endPoint y: 150, distance: 88.6
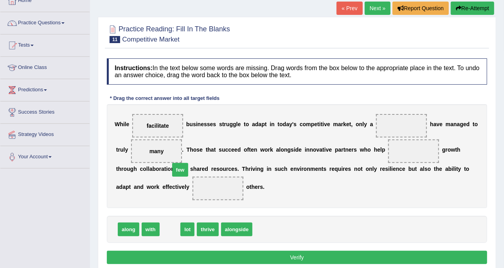
drag, startPoint x: 174, startPoint y: 228, endPoint x: 184, endPoint y: 169, distance: 59.9
click at [184, 169] on span "few" at bounding box center [180, 170] width 16 height 14
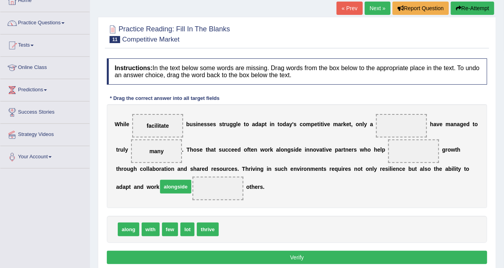
drag, startPoint x: 227, startPoint y: 225, endPoint x: 175, endPoint y: 184, distance: 66.6
drag, startPoint x: 188, startPoint y: 226, endPoint x: 395, endPoint y: 145, distance: 222.4
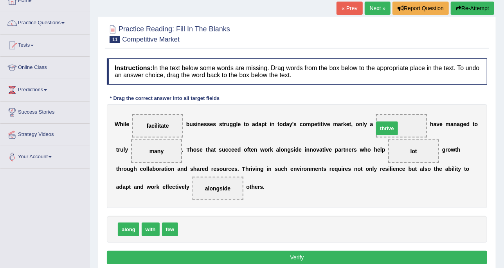
drag, startPoint x: 194, startPoint y: 228, endPoint x: 384, endPoint y: 128, distance: 214.0
click at [361, 250] on button "Verify" at bounding box center [297, 256] width 380 height 13
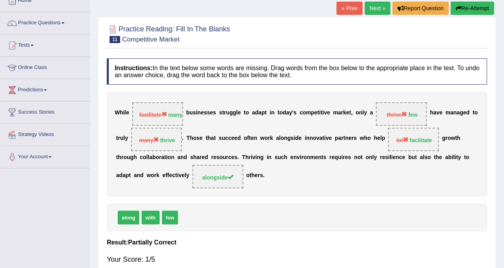
scroll to position [0, 0]
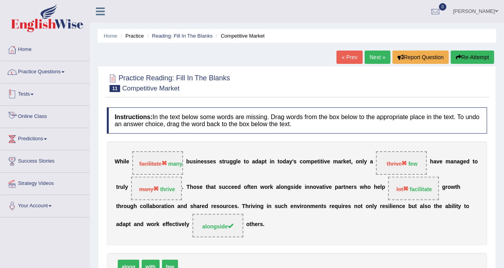
click at [37, 69] on link "Practice Questions" at bounding box center [44, 71] width 89 height 20
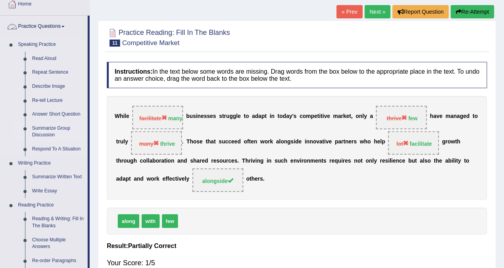
scroll to position [98, 0]
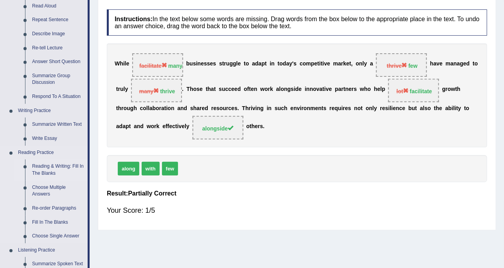
click at [53, 169] on link "Reading & Writing: Fill In The Blanks" at bounding box center [58, 169] width 59 height 21
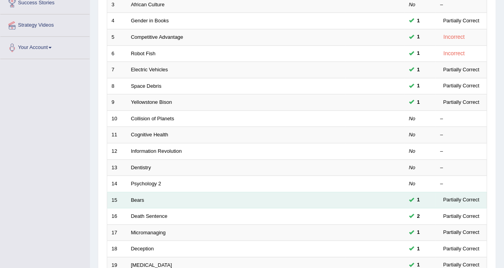
scroll to position [147, 0]
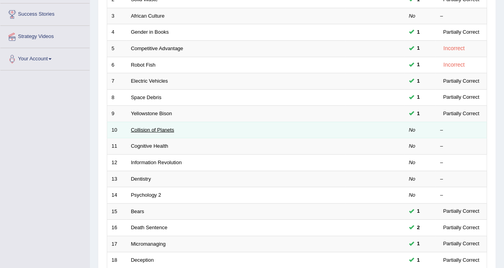
click at [152, 129] on link "Collision of Planets" at bounding box center [152, 130] width 43 height 6
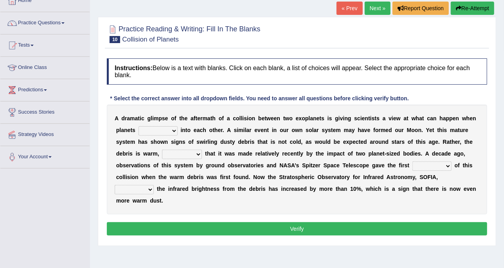
click at [178, 129] on b at bounding box center [179, 130] width 3 height 6
click at [150, 130] on select "crash explore roam implode" at bounding box center [157, 130] width 39 height 9
select select "crash"
click at [138, 126] on select "crash explore roam implode" at bounding box center [157, 130] width 39 height 9
click at [412, 161] on select "pints faints hints taints" at bounding box center [431, 165] width 39 height 9
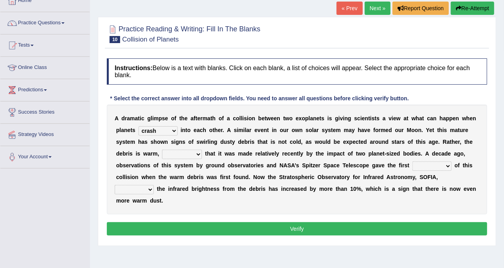
select select "hints"
click at [412, 161] on select "pints faints hints taints" at bounding box center [431, 165] width 39 height 9
click at [162, 154] on select "reinforcing sentencing forging conducing" at bounding box center [182, 153] width 40 height 9
select select "sentencing"
click at [162, 149] on select "reinforcing sentencing forging conducing" at bounding box center [182, 153] width 40 height 9
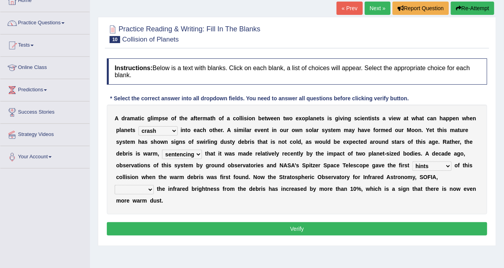
click at [154, 185] on select "concealed revealed repealed unsealed" at bounding box center [134, 189] width 39 height 9
select select "concealed"
click at [154, 185] on select "concealed revealed repealed unsealed" at bounding box center [134, 189] width 39 height 9
click at [341, 222] on button "Verify" at bounding box center [297, 228] width 380 height 13
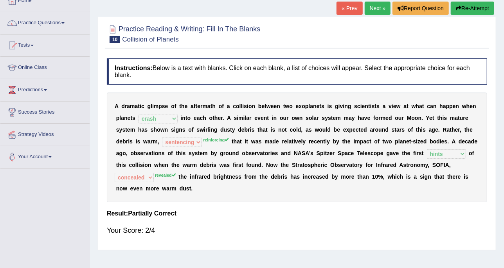
scroll to position [143, 0]
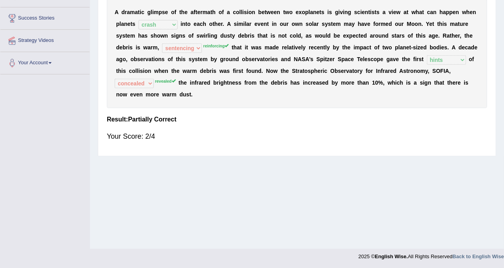
click at [375, 7] on div "A d r a m a t i c g l i m p s e o f t h e a f t e r m a t h o f a c o l l i s i…" at bounding box center [297, 53] width 380 height 110
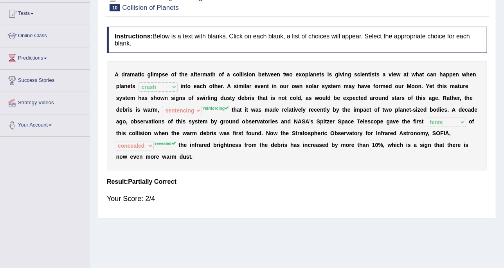
scroll to position [0, 0]
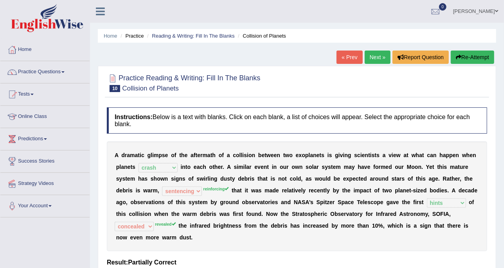
click at [375, 56] on link "Next »" at bounding box center [378, 56] width 26 height 13
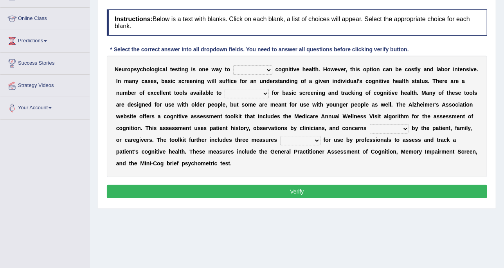
click at [246, 58] on div "N e u r o p s y c h o l o g i c a l t e s t i n g i s o n e w a y t o obsess as…" at bounding box center [297, 116] width 380 height 121
click at [250, 68] on select "obsess assess possess access" at bounding box center [252, 69] width 39 height 9
select select "possess"
click at [233, 65] on select "obsess assess possess access" at bounding box center [252, 69] width 39 height 9
click at [224, 92] on select "stationers practitioners petitioners questioners" at bounding box center [246, 93] width 44 height 9
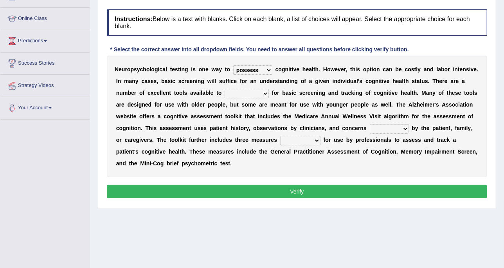
select select "stationers"
click at [224, 89] on select "stationers practitioners petitioners questioners" at bounding box center [246, 93] width 44 height 9
click at [370, 131] on select "raised rising arising praised" at bounding box center [389, 128] width 39 height 9
select select "raised"
click at [370, 124] on select "raised rising arising praised" at bounding box center [389, 128] width 39 height 9
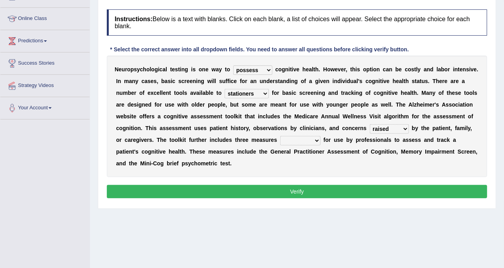
click at [280, 140] on select "validated intimidated dilapidated antedated" at bounding box center [300, 140] width 40 height 9
select select "validated"
click at [280, 136] on select "validated intimidated dilapidated antedated" at bounding box center [300, 140] width 40 height 9
click at [307, 185] on button "Verify" at bounding box center [297, 191] width 380 height 13
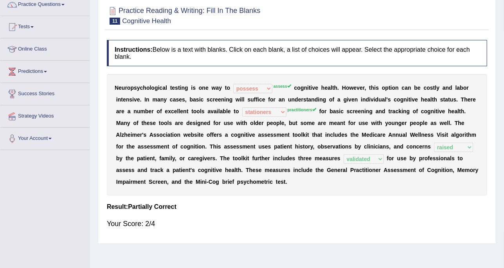
scroll to position [49, 0]
